Goal: Task Accomplishment & Management: Use online tool/utility

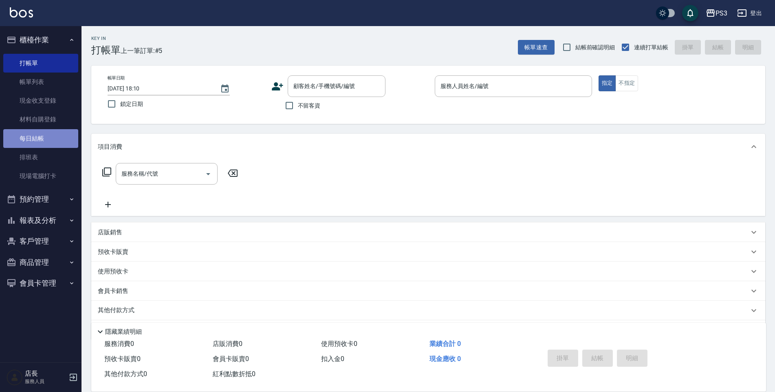
click at [25, 139] on link "每日結帳" at bounding box center [40, 138] width 75 height 19
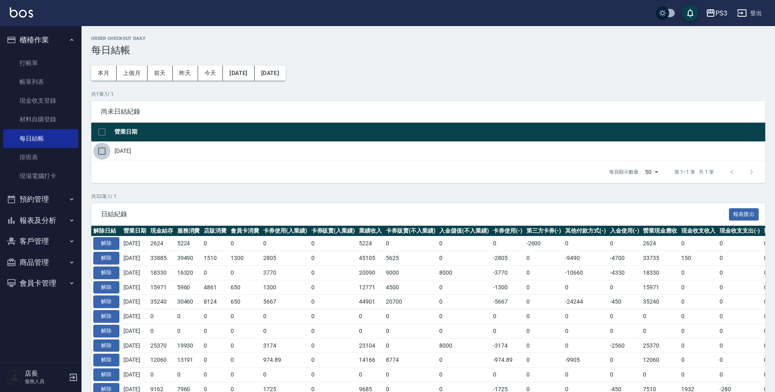
click at [94, 148] on input "checkbox" at bounding box center [101, 151] width 17 height 17
checkbox input "true"
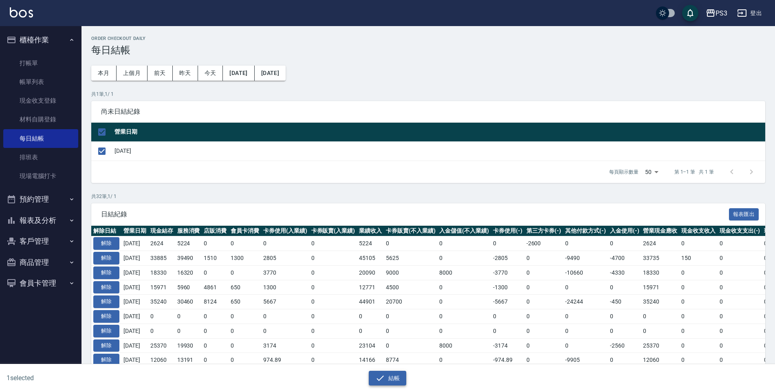
click at [395, 385] on button "結帳" at bounding box center [388, 378] width 38 height 15
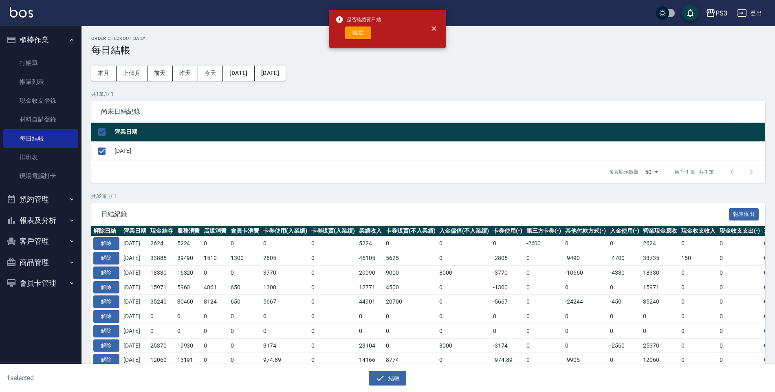
click at [348, 40] on div "是否確認要日結 確定" at bounding box center [358, 28] width 46 height 33
click at [345, 35] on button "確定" at bounding box center [358, 32] width 26 height 13
checkbox input "false"
